Goal: Information Seeking & Learning: Find specific fact

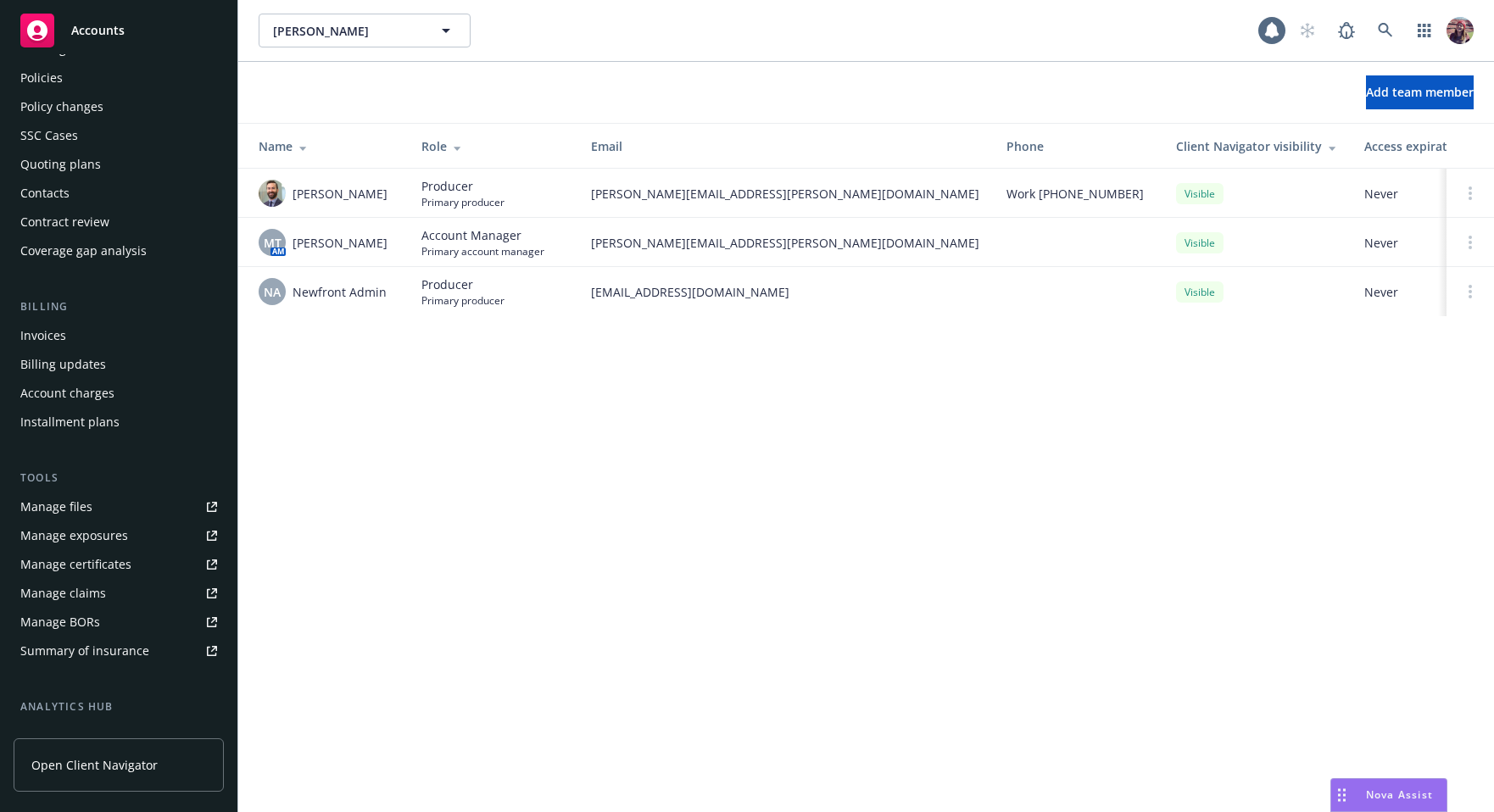
scroll to position [68, 0]
click at [599, 382] on div "[PERSON_NAME] [PERSON_NAME] 10 Add team member Name Role Email Phone Client Nav…" at bounding box center [866, 406] width 1256 height 812
click at [806, 336] on div "Add team member Name Role Email Phone Client Navigator visibility Access expira…" at bounding box center [866, 199] width 1256 height 274
drag, startPoint x: 501, startPoint y: 302, endPoint x: 354, endPoint y: 301, distance: 147.0
click at [354, 301] on tr "NA Newfront Admin Producer Primary producer success@newfront.com Visible Never" at bounding box center [911, 291] width 1347 height 49
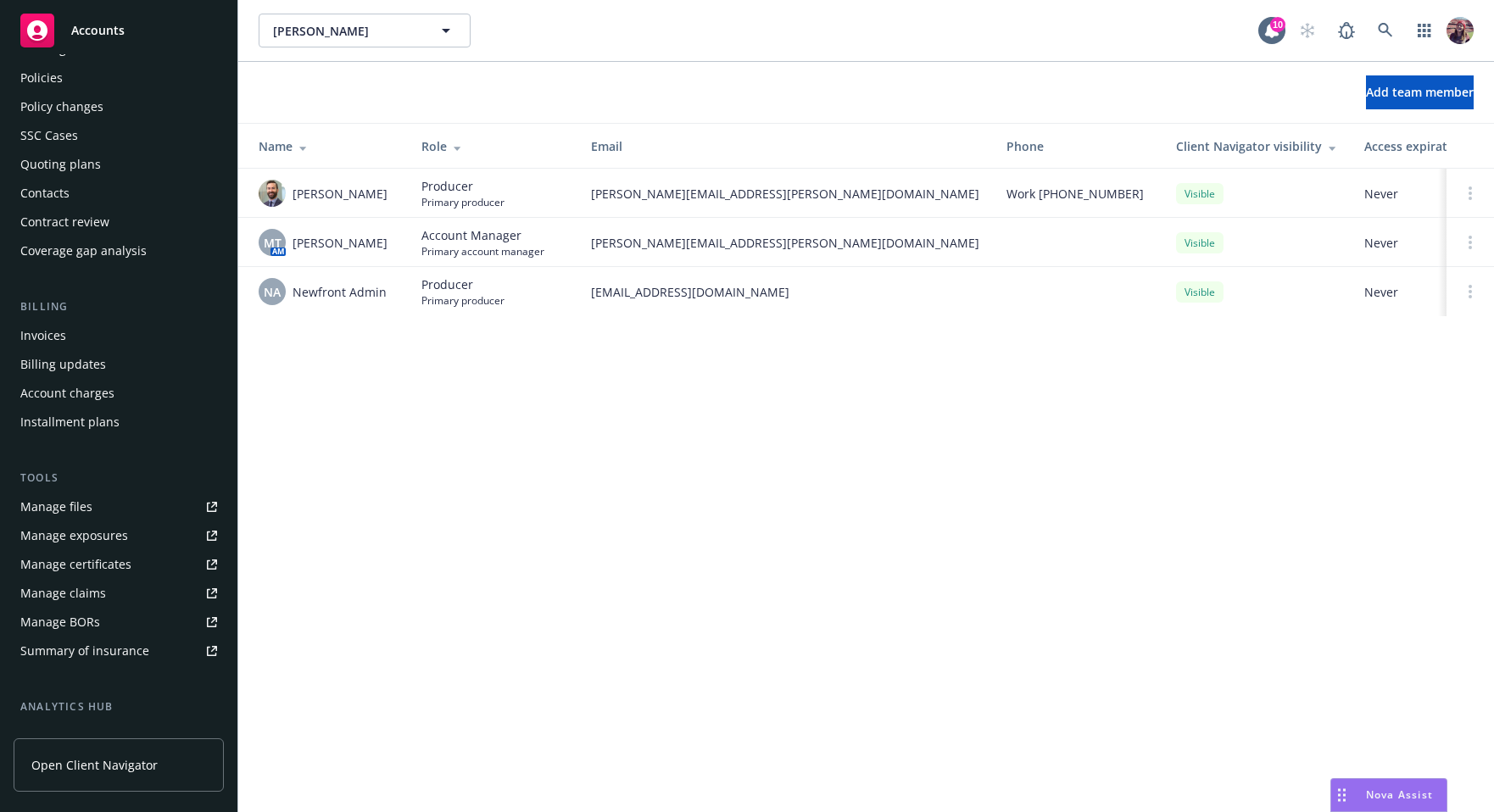
click at [478, 312] on td "Producer Primary producer" at bounding box center [493, 291] width 170 height 49
click at [501, 290] on span "Producer" at bounding box center [463, 284] width 83 height 18
drag, startPoint x: 510, startPoint y: 301, endPoint x: 244, endPoint y: 299, distance: 266.0
click at [244, 299] on tr "NA Newfront Admin Producer Primary producer success@newfront.com Visible Never" at bounding box center [911, 291] width 1347 height 49
drag, startPoint x: 433, startPoint y: 336, endPoint x: 477, endPoint y: 336, distance: 44.0
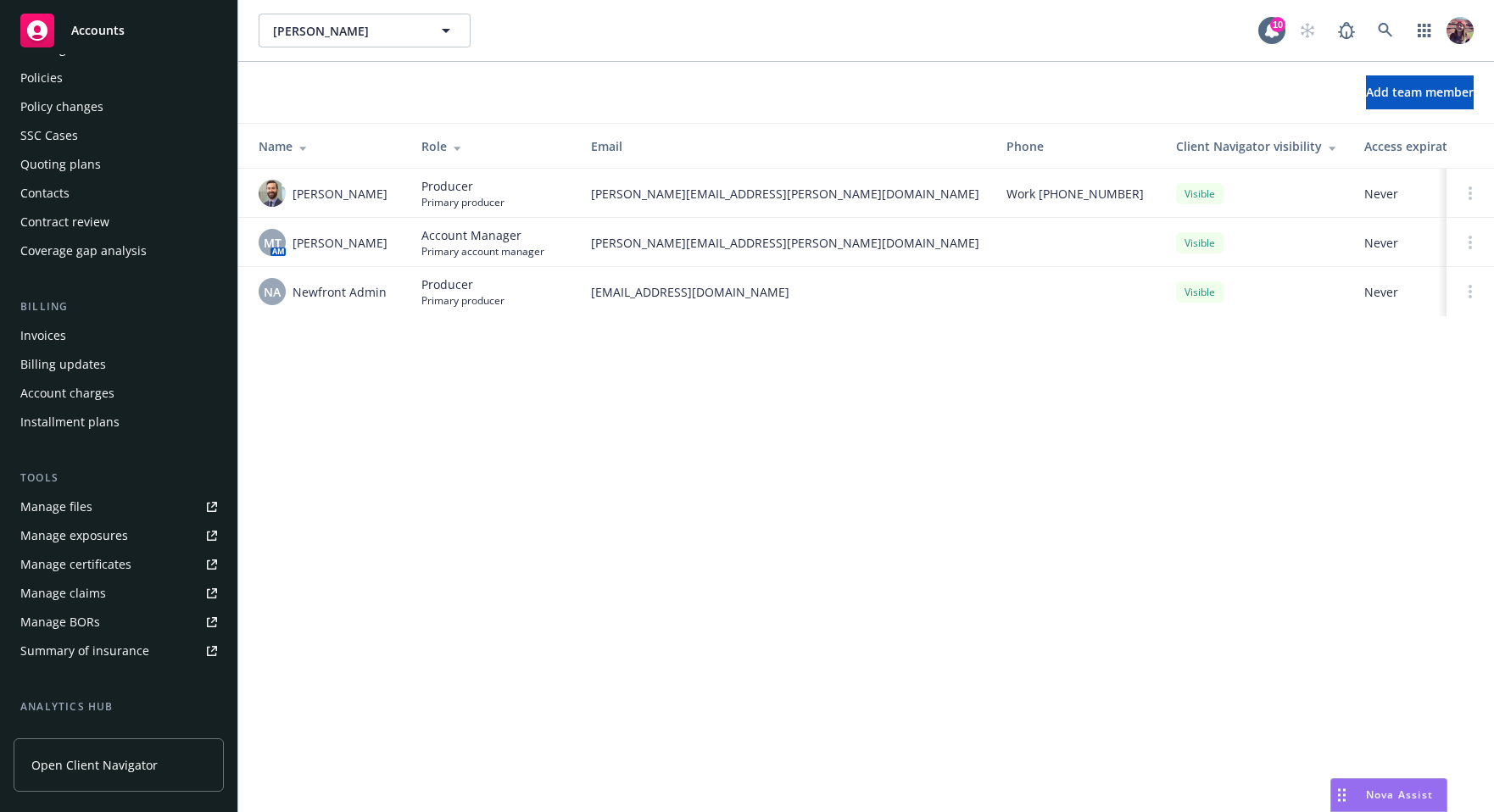
click at [444, 338] on div "James Bustamante James Bustamante 10 Add team member Name Role Email Phone Clie…" at bounding box center [866, 406] width 1256 height 812
click at [1458, 277] on td at bounding box center [1471, 291] width 48 height 49
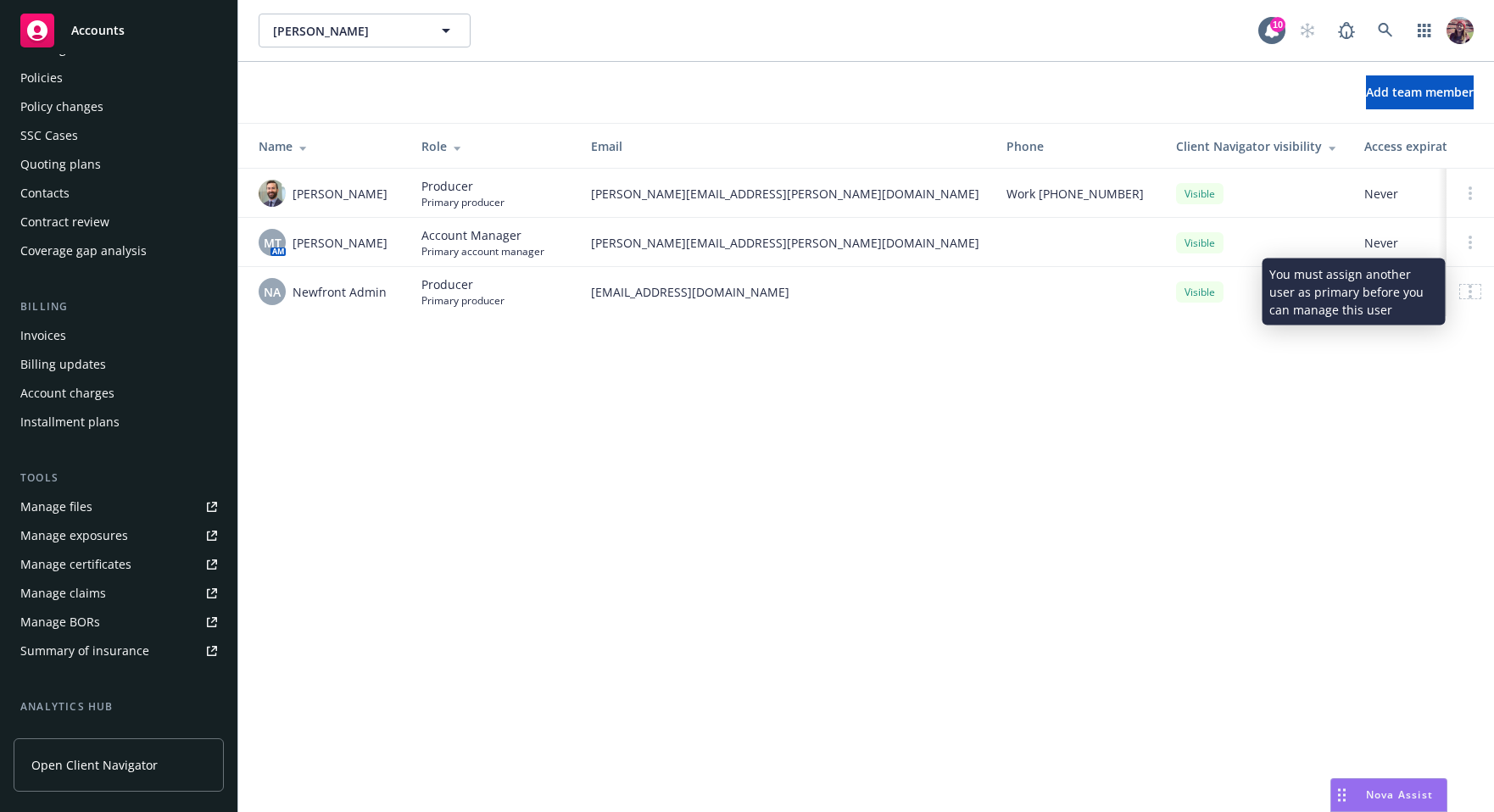
click at [1465, 293] on div at bounding box center [1470, 291] width 20 height 14
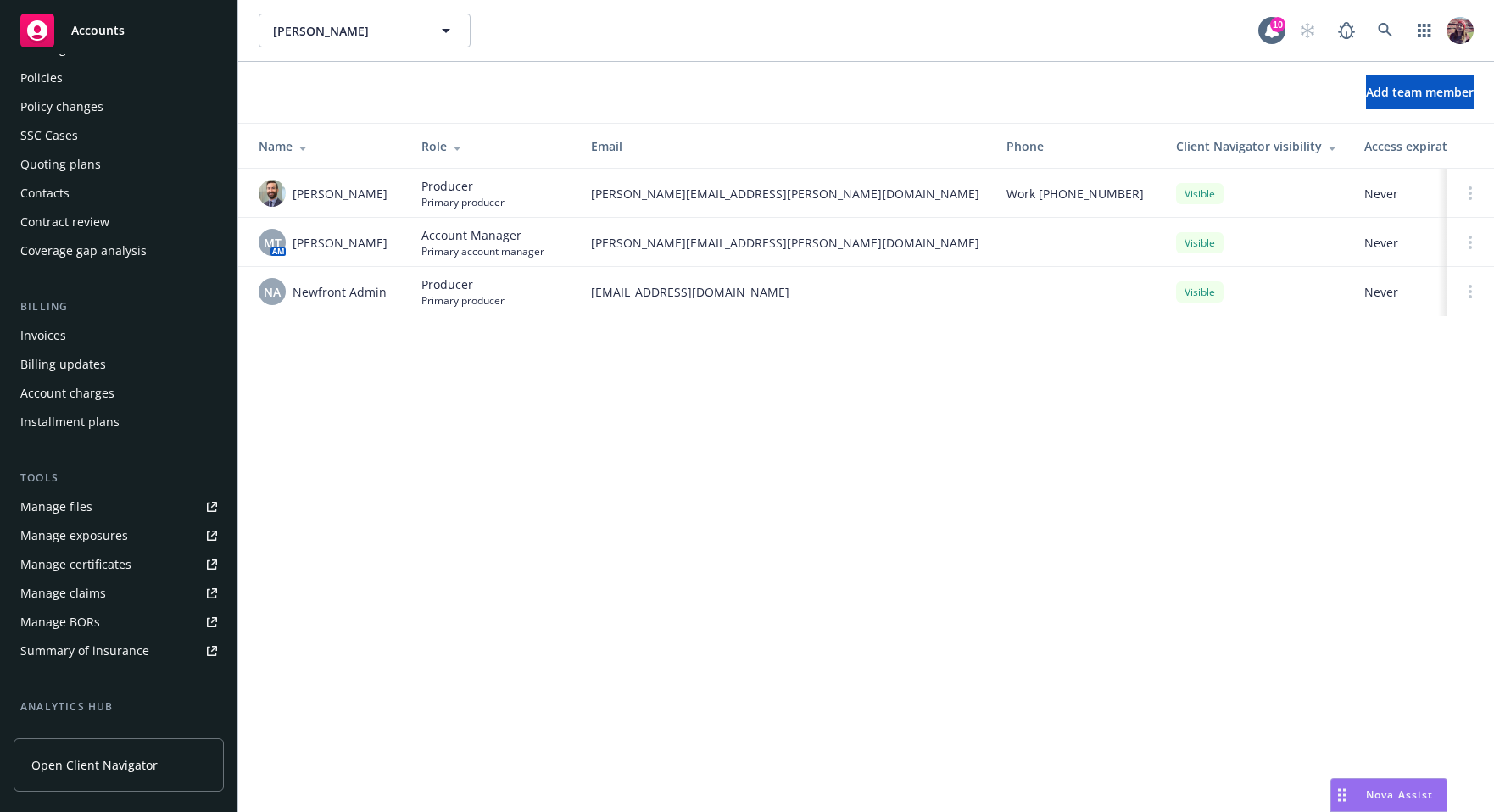
click at [926, 407] on div "James Bustamante James Bustamante 10 Add team member Name Role Email Phone Clie…" at bounding box center [866, 406] width 1256 height 812
drag, startPoint x: 434, startPoint y: 209, endPoint x: 562, endPoint y: 211, distance: 128.0
click at [562, 211] on td "Producer Primary producer" at bounding box center [493, 194] width 170 height 49
click at [471, 295] on span "Primary producer" at bounding box center [463, 300] width 83 height 14
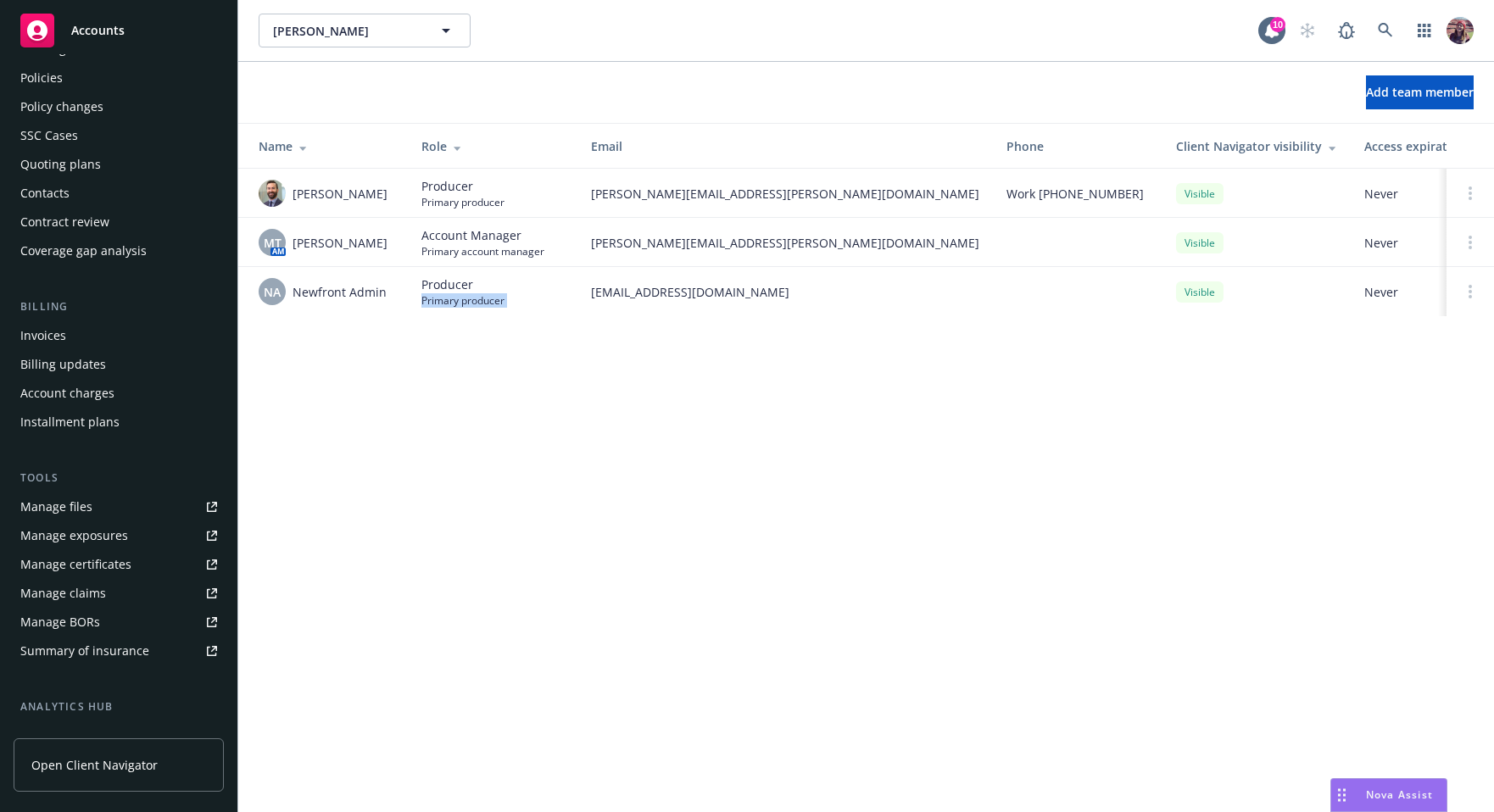
click at [471, 295] on span "Primary producer" at bounding box center [463, 300] width 83 height 14
drag, startPoint x: 422, startPoint y: 449, endPoint x: 429, endPoint y: 462, distance: 14.8
click at [429, 462] on div "James Bustamante James Bustamante 10 Add team member Name Role Email Phone Clie…" at bounding box center [866, 406] width 1256 height 812
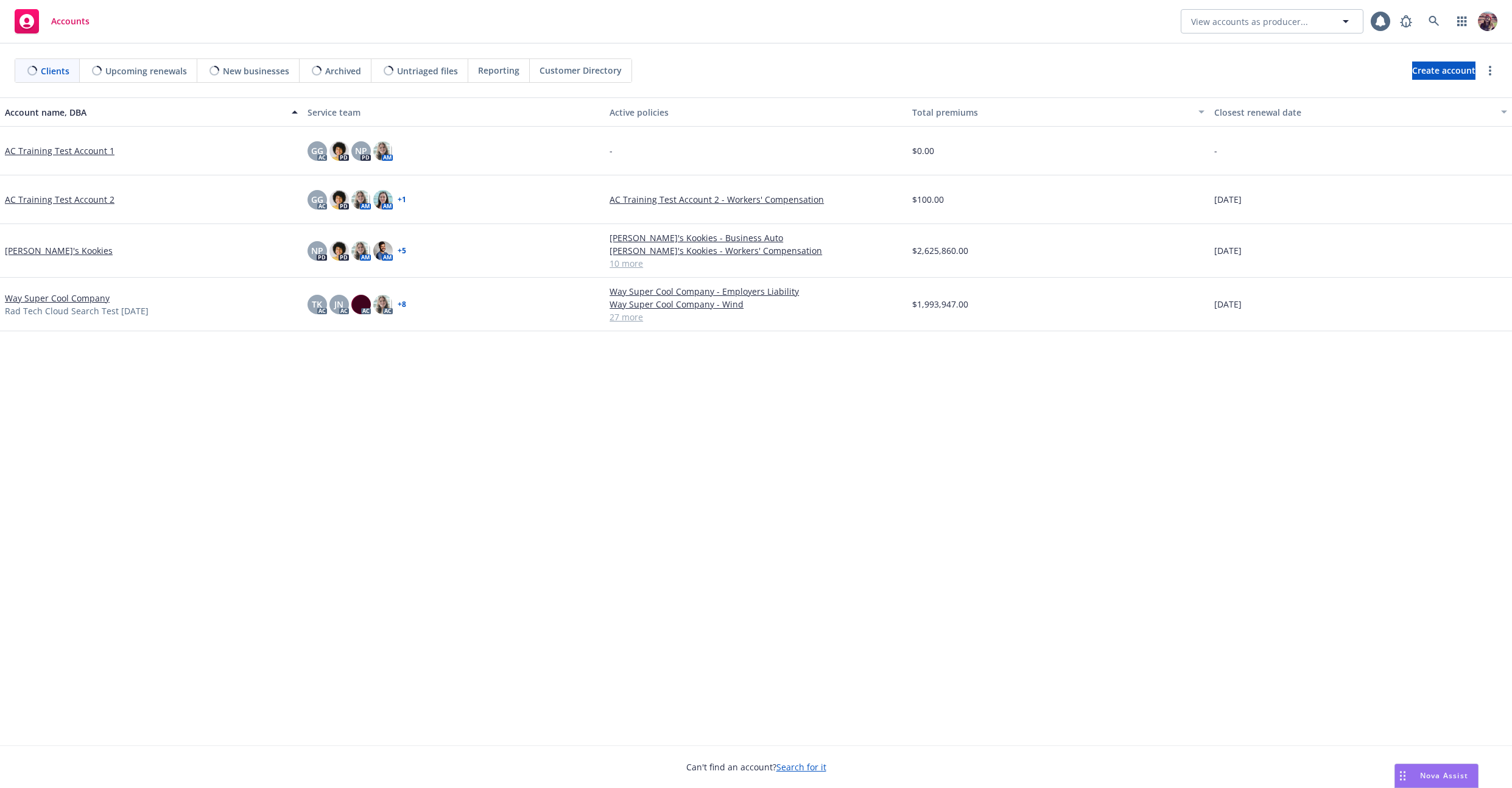
click at [753, 50] on div "Clients Upcoming renewals New businesses Archived Untriaged files Reporting Cus…" at bounding box center [756, 71] width 1512 height 54
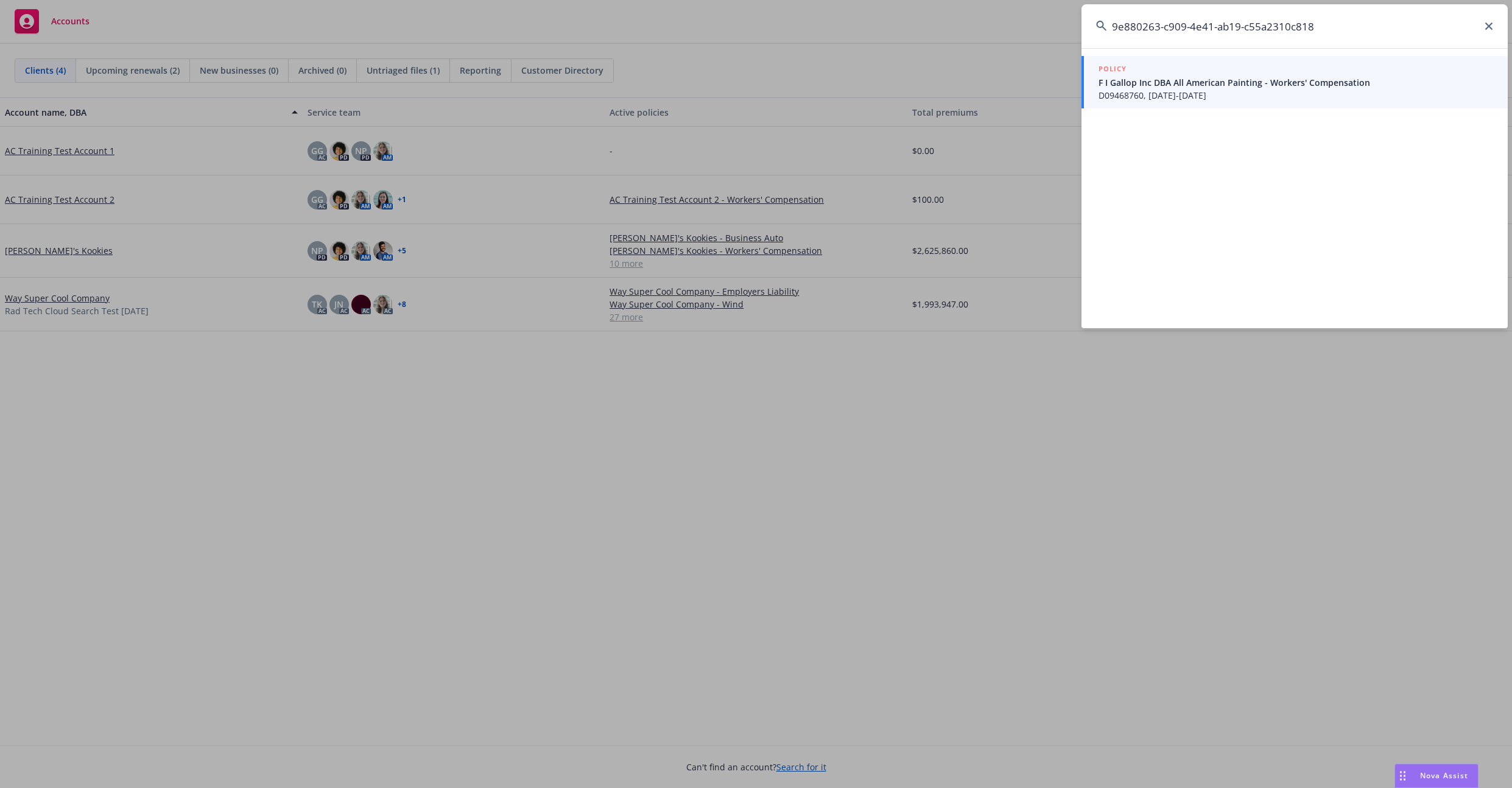
type input "9e880263-c909-4e41-ab19-c55a2310c818"
click at [1162, 92] on span "D09468760, [DATE]-[DATE]" at bounding box center [1295, 95] width 395 height 13
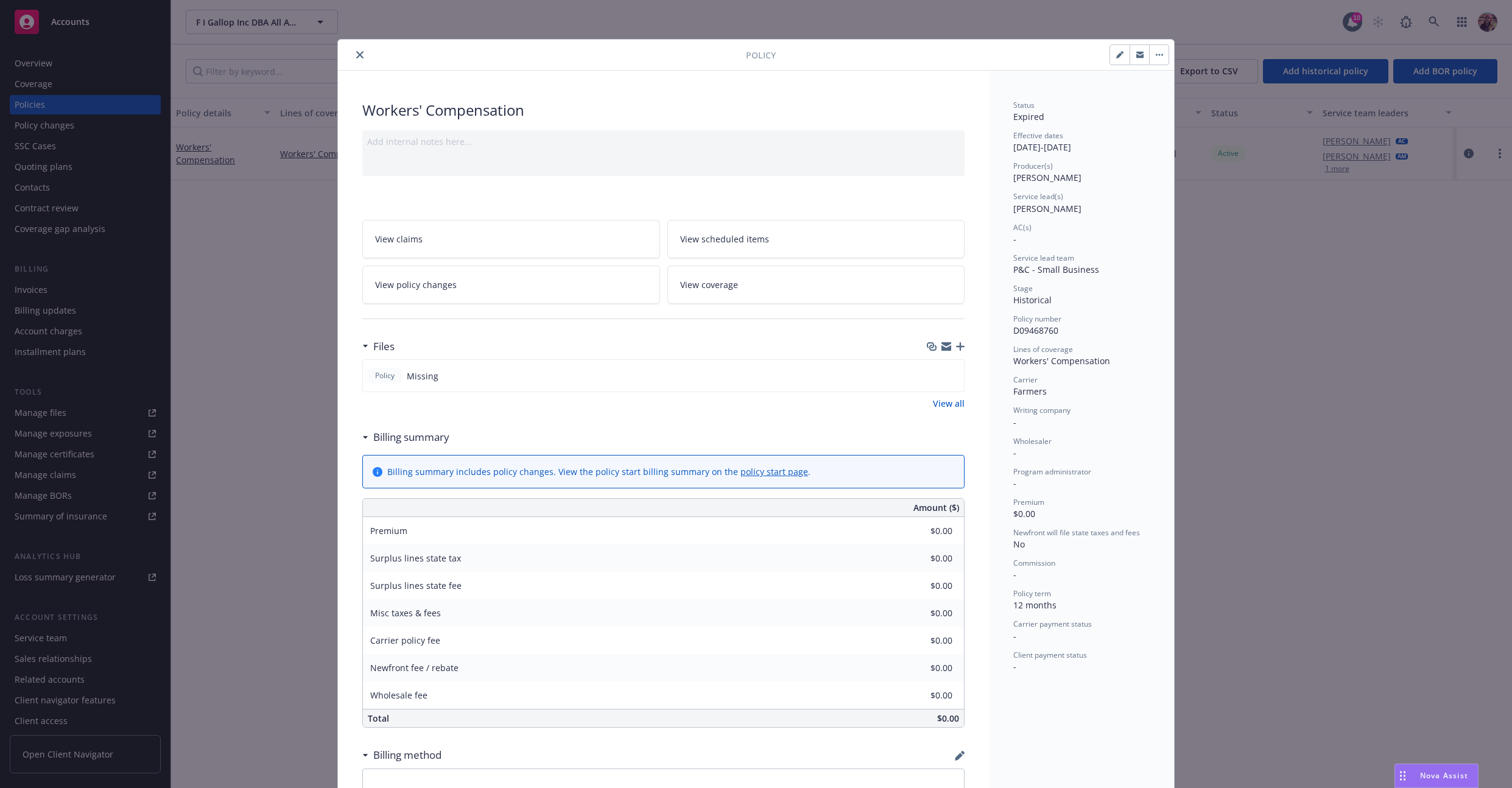
drag, startPoint x: 1107, startPoint y: 150, endPoint x: 1012, endPoint y: 148, distance: 95.0
click at [1013, 148] on div "Effective dates [DATE] - [DATE]" at bounding box center [1082, 142] width 137 height 23
drag, startPoint x: 1004, startPoint y: 146, endPoint x: 1127, endPoint y: 150, distance: 123.1
click at [1127, 150] on div "Status Expired Effective dates [DATE] - [DATE] Producer(s) [PERSON_NAME] Servic…" at bounding box center [1081, 513] width 185 height 885
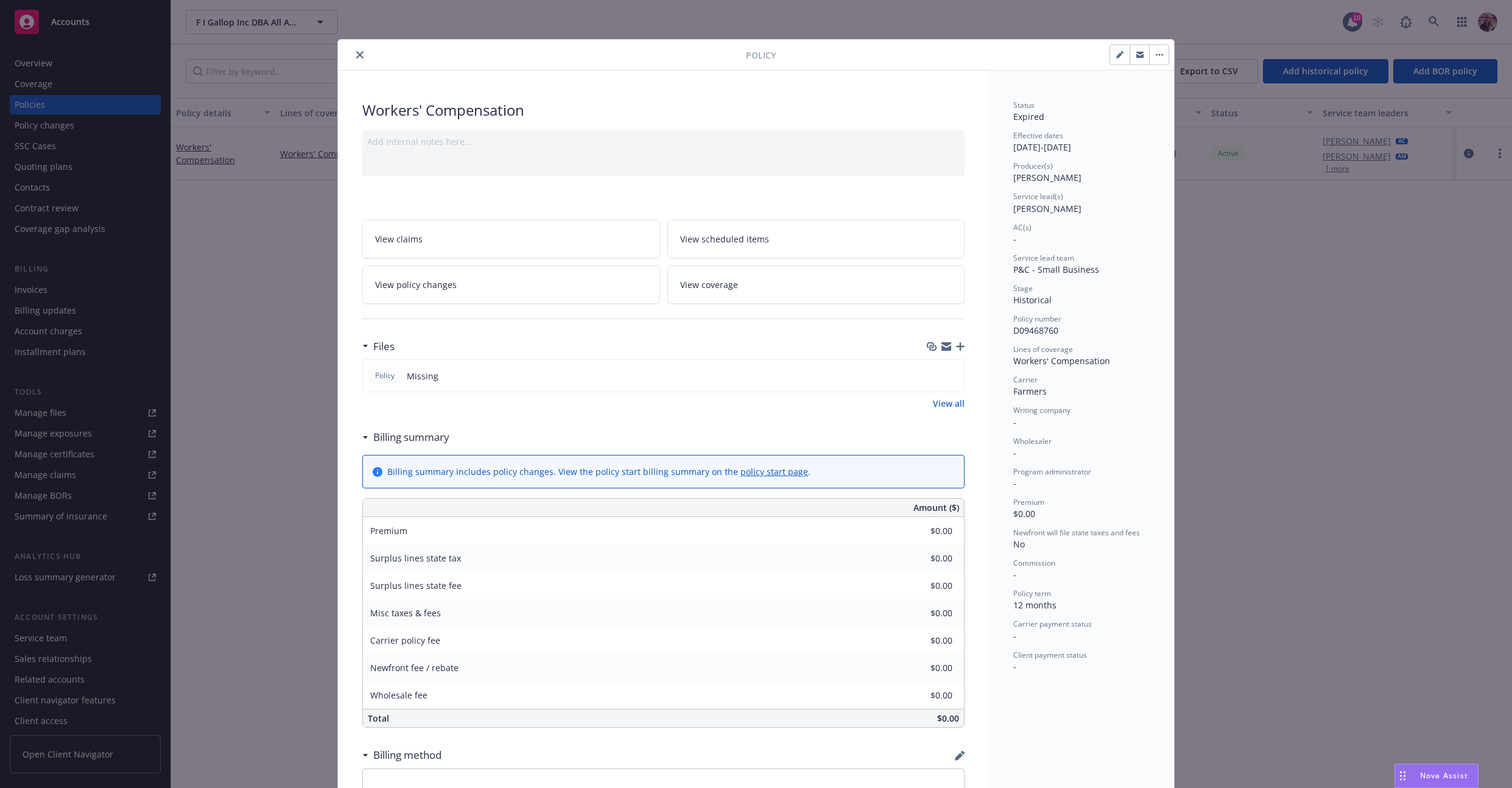
click at [1127, 150] on div "Effective dates [DATE] - [DATE]" at bounding box center [1082, 142] width 137 height 23
click at [1042, 172] on span "[PERSON_NAME]" at bounding box center [1048, 177] width 68 height 12
click at [1024, 178] on span "[PERSON_NAME]" at bounding box center [1048, 177] width 68 height 12
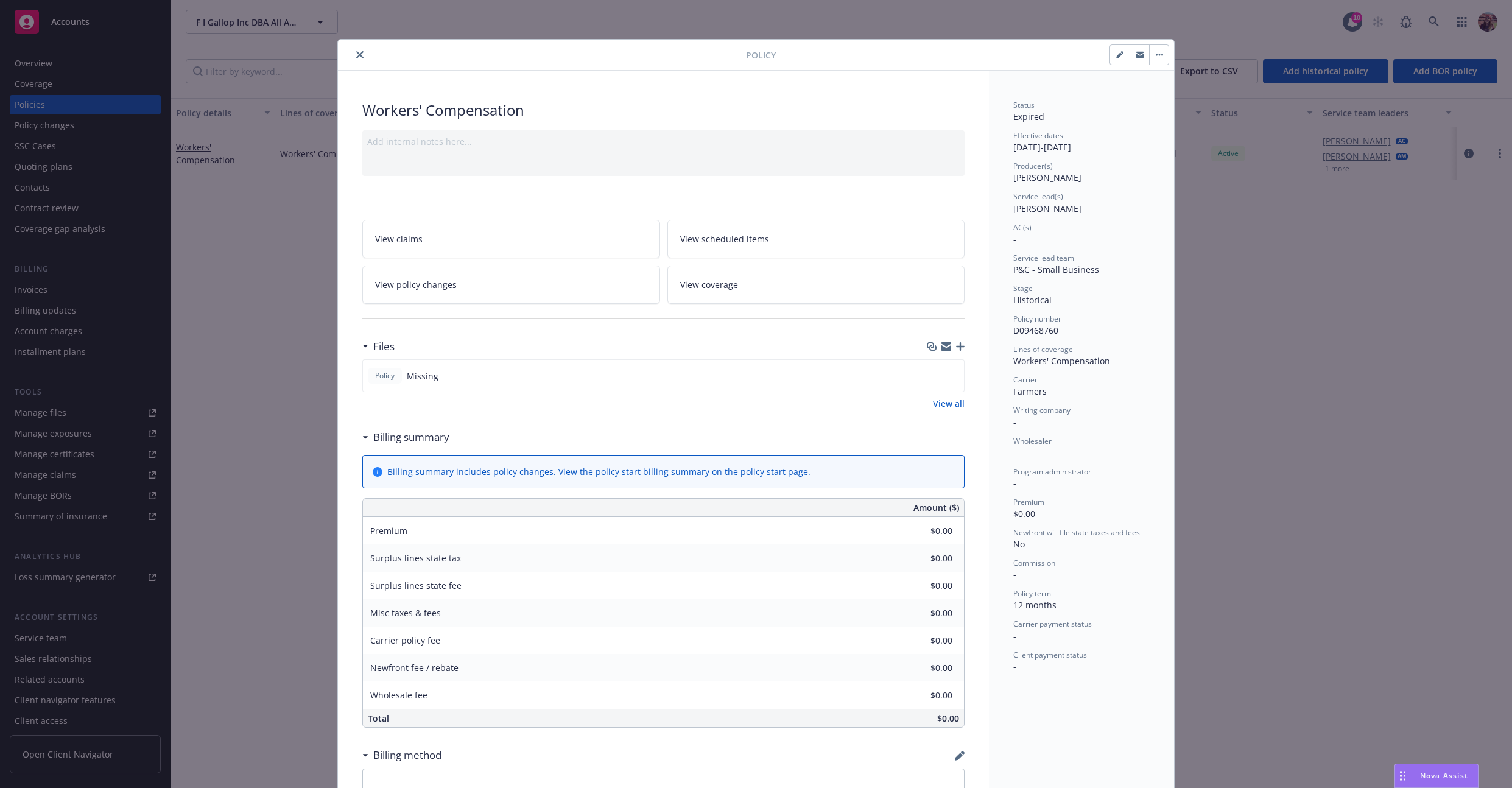
click at [1030, 203] on span "[PERSON_NAME]" at bounding box center [1048, 208] width 68 height 12
click at [1094, 211] on div "Service lead(s) [PERSON_NAME]" at bounding box center [1082, 203] width 137 height 23
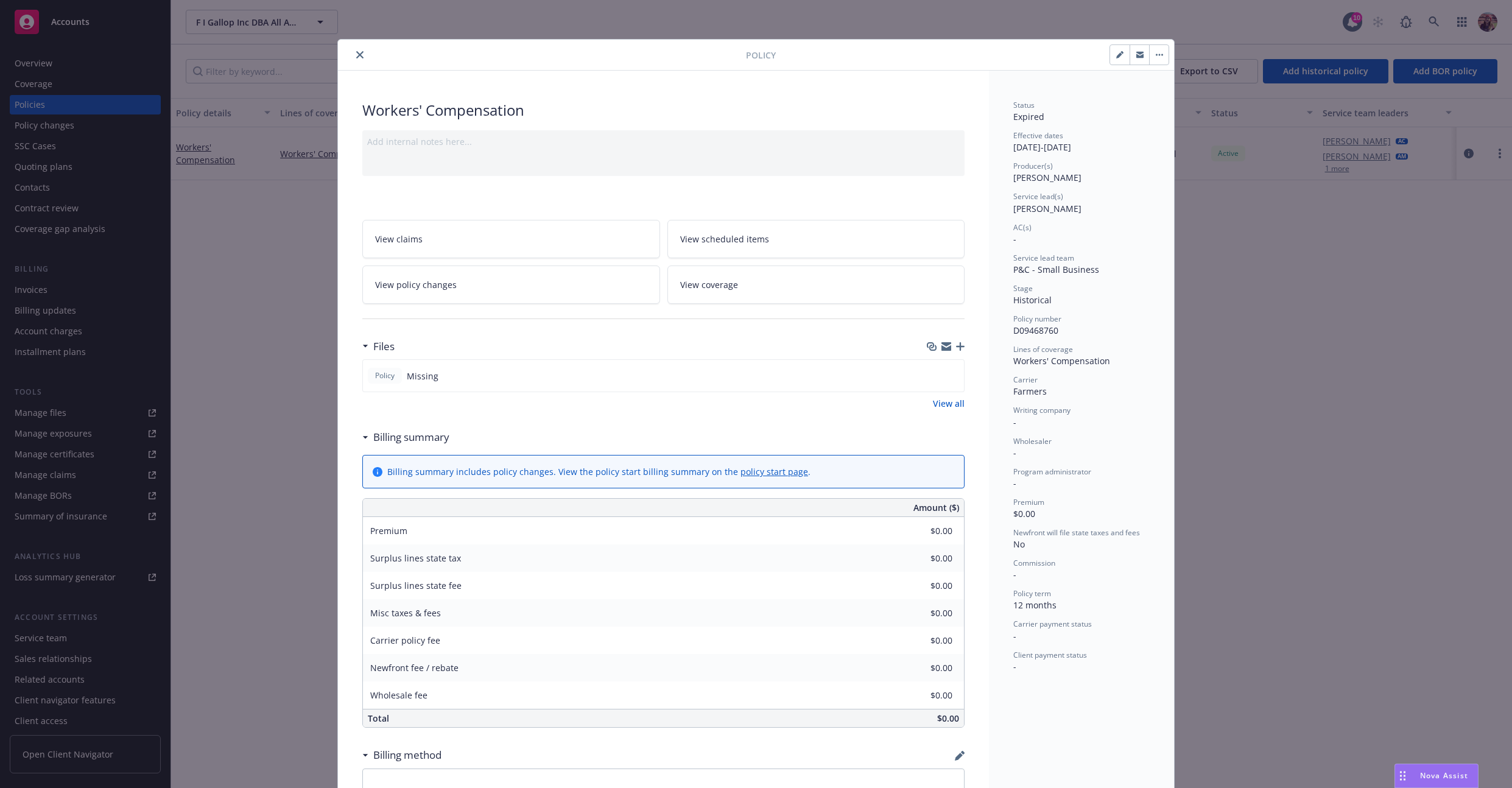
click at [1117, 63] on button "button" at bounding box center [1120, 55] width 20 height 20
select select "HISTORICAL"
select select "12"
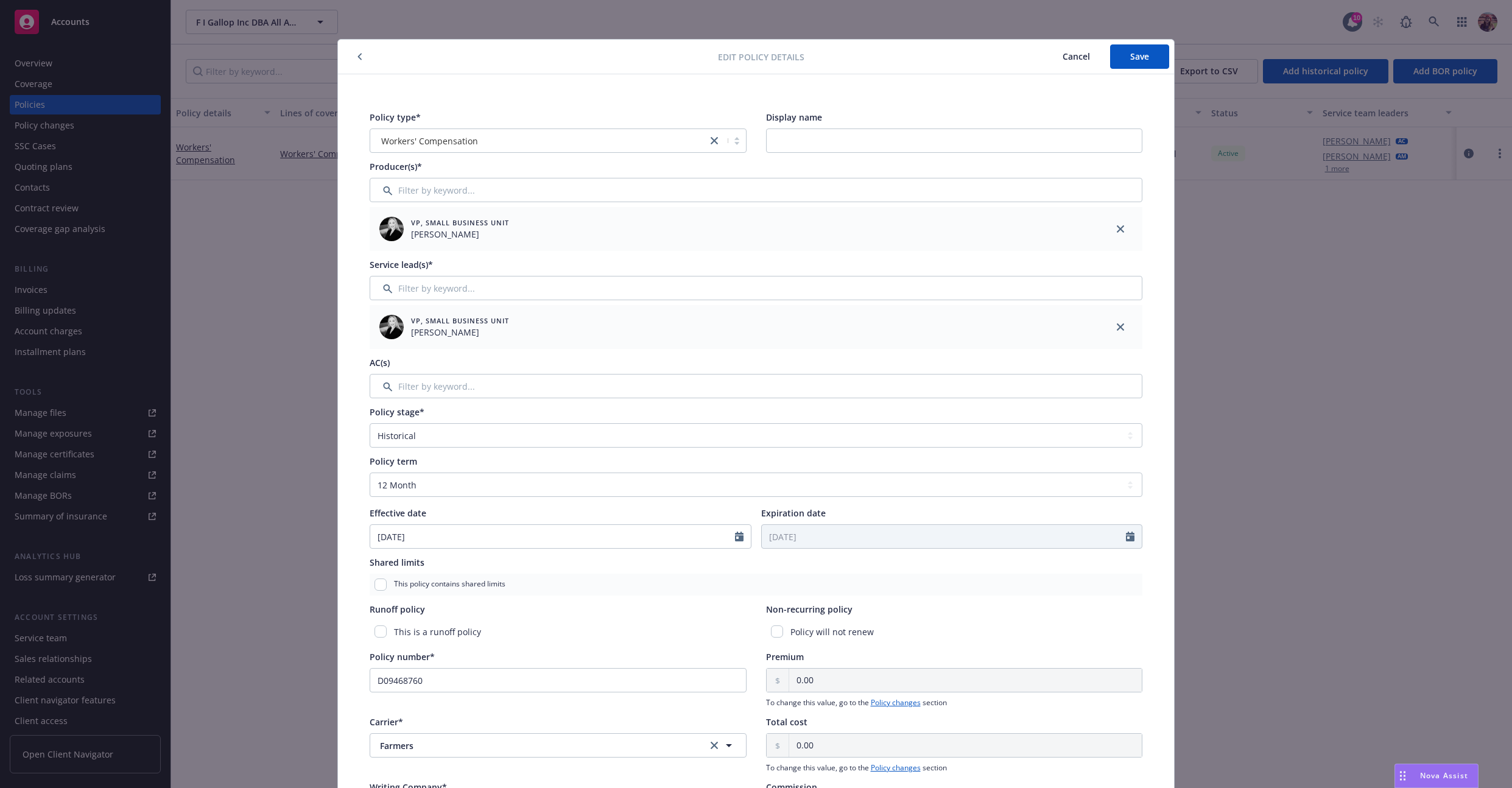
click at [1071, 51] on span "Cancel" at bounding box center [1076, 56] width 27 height 12
